Goal: Information Seeking & Learning: Learn about a topic

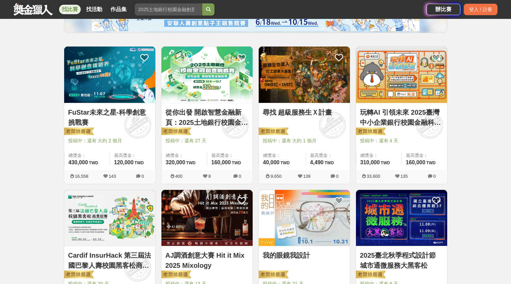
scroll to position [135, 0]
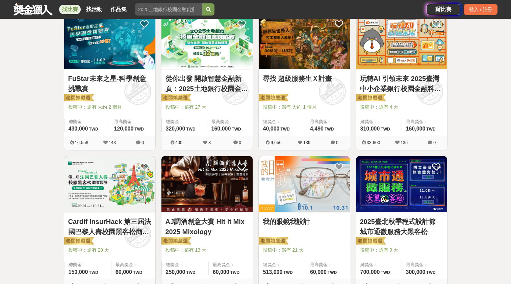
click at [399, 77] on link "玩轉AI 引領未來 2025臺灣中小企業銀行校園金融科技創意挑戰賽" at bounding box center [401, 84] width 83 height 20
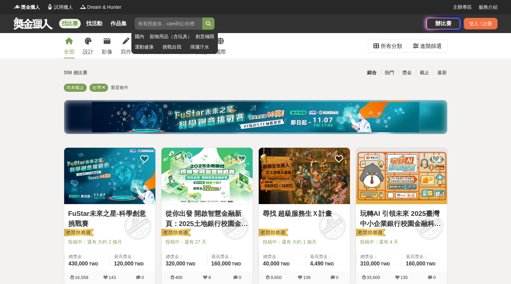
click at [163, 24] on input "search" at bounding box center [169, 24] width 68 height 12
type input "國小"
click at [202, 18] on button "submit" at bounding box center [208, 24] width 12 height 12
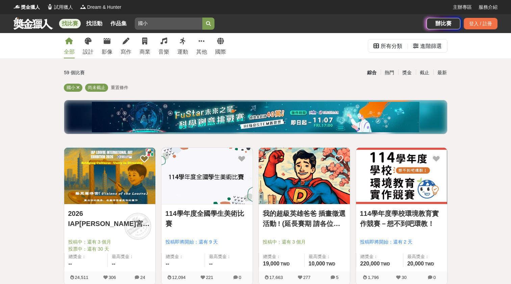
scroll to position [34, 0]
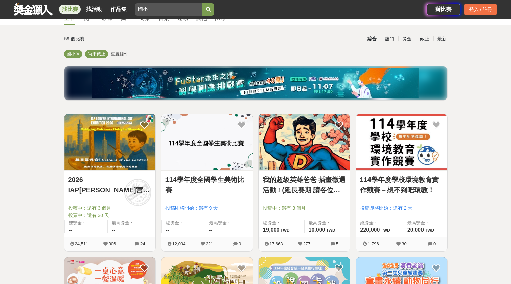
click at [199, 179] on link "114學年度全國學生美術比賽" at bounding box center [207, 185] width 83 height 20
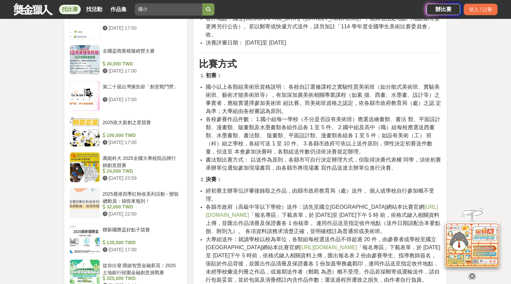
scroll to position [709, 0]
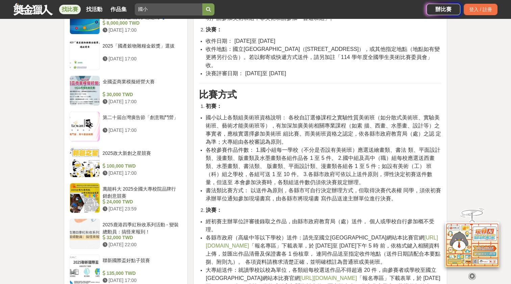
drag, startPoint x: 482, startPoint y: 172, endPoint x: 485, endPoint y: 168, distance: 5.5
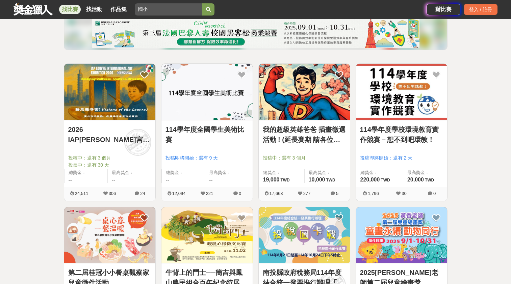
scroll to position [34, 0]
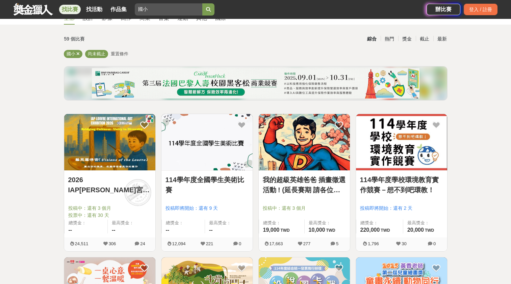
click at [394, 142] on img at bounding box center [401, 142] width 91 height 56
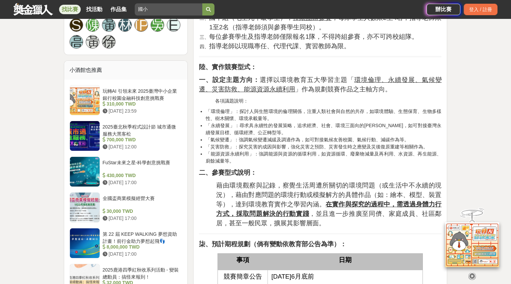
scroll to position [541, 0]
